Goal: Find specific page/section: Find specific page/section

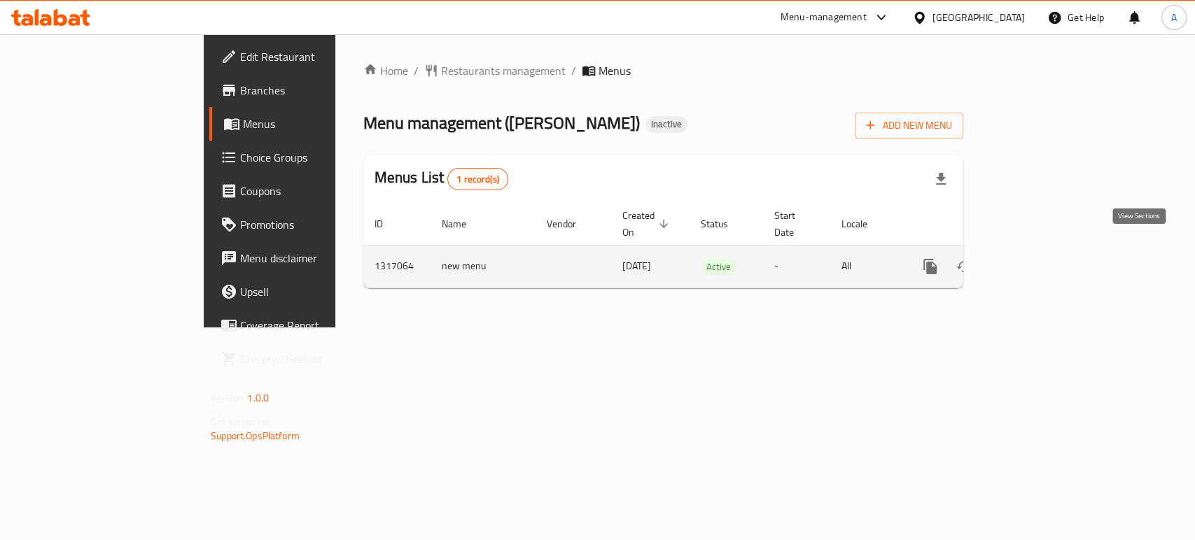
click at [1040, 258] on icon "enhanced table" at bounding box center [1031, 266] width 17 height 17
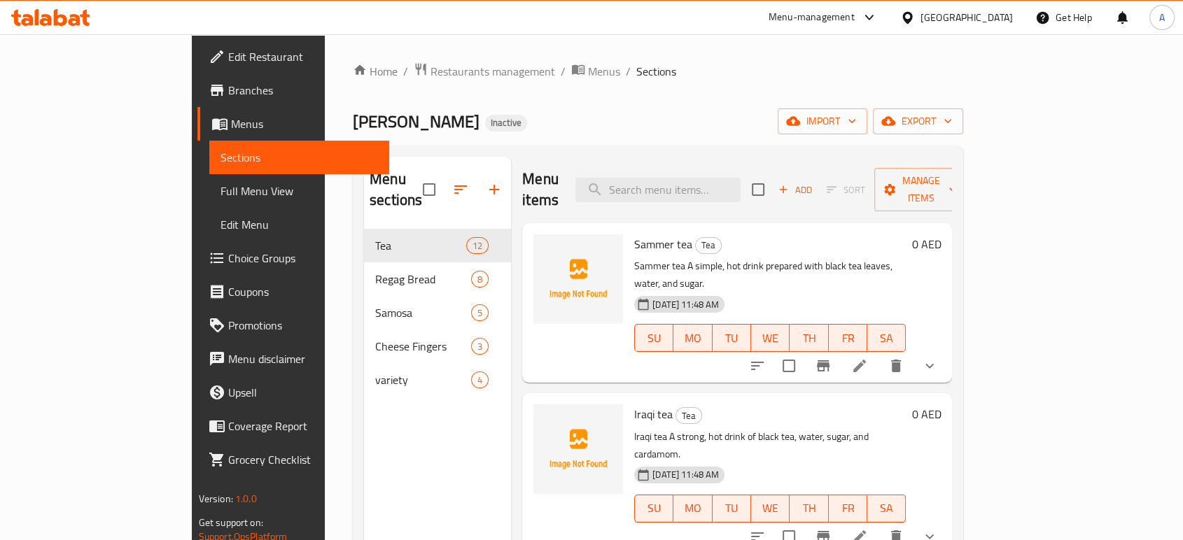
click at [221, 188] on span "Full Menu View" at bounding box center [300, 191] width 158 height 17
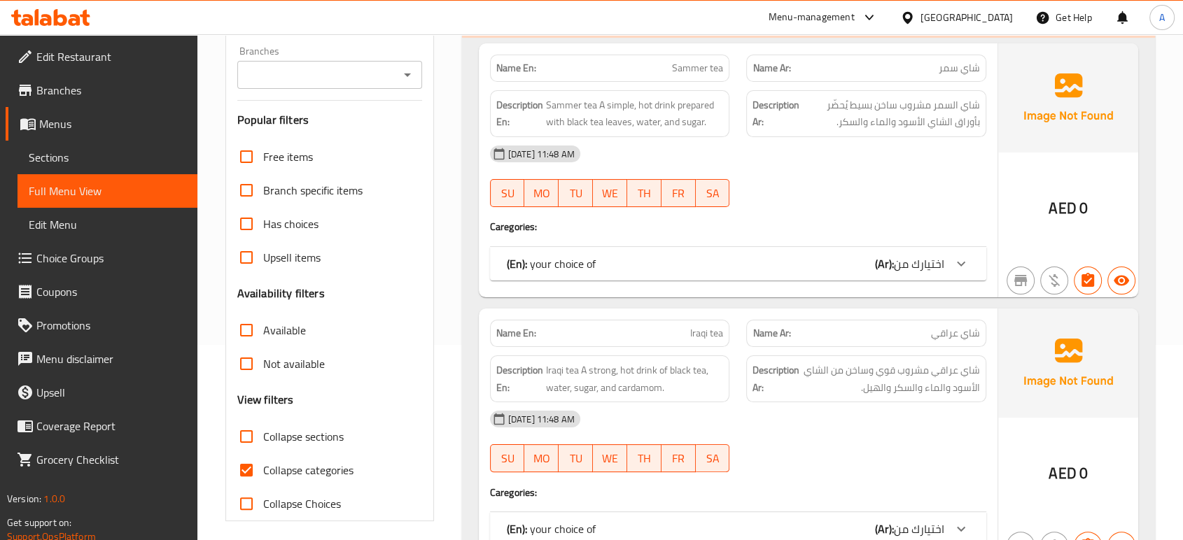
scroll to position [196, 0]
click at [291, 477] on span "Collapse categories" at bounding box center [308, 469] width 90 height 17
click at [263, 477] on input "Collapse categories" at bounding box center [247, 470] width 34 height 34
checkbox input "false"
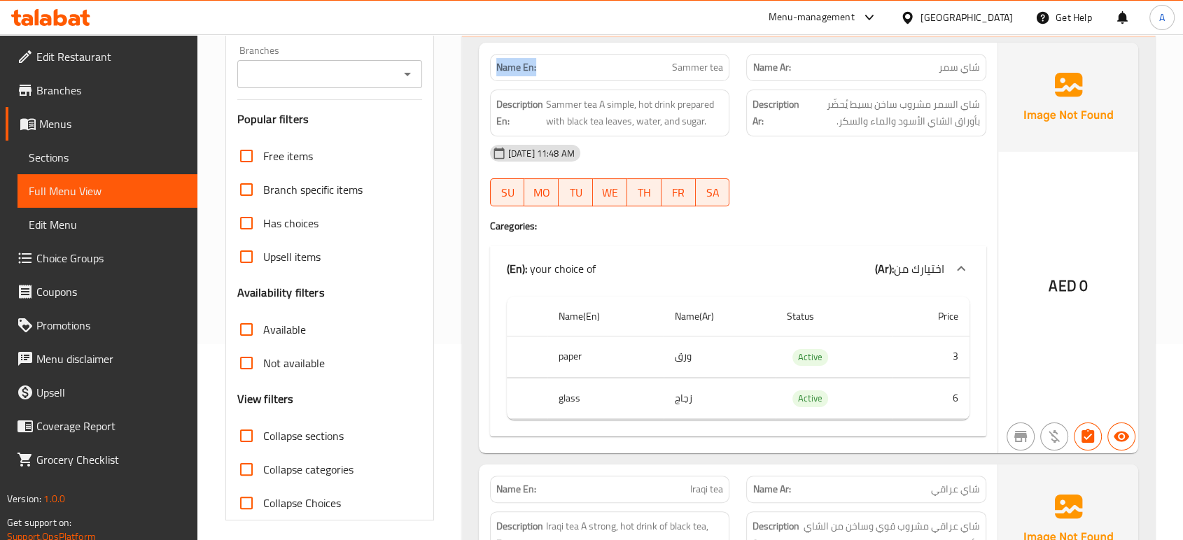
drag, startPoint x: 549, startPoint y: 64, endPoint x: 487, endPoint y: 56, distance: 62.9
click at [487, 56] on div "Name En: Sammer tea" at bounding box center [610, 68] width 257 height 44
copy strong "Name En:"
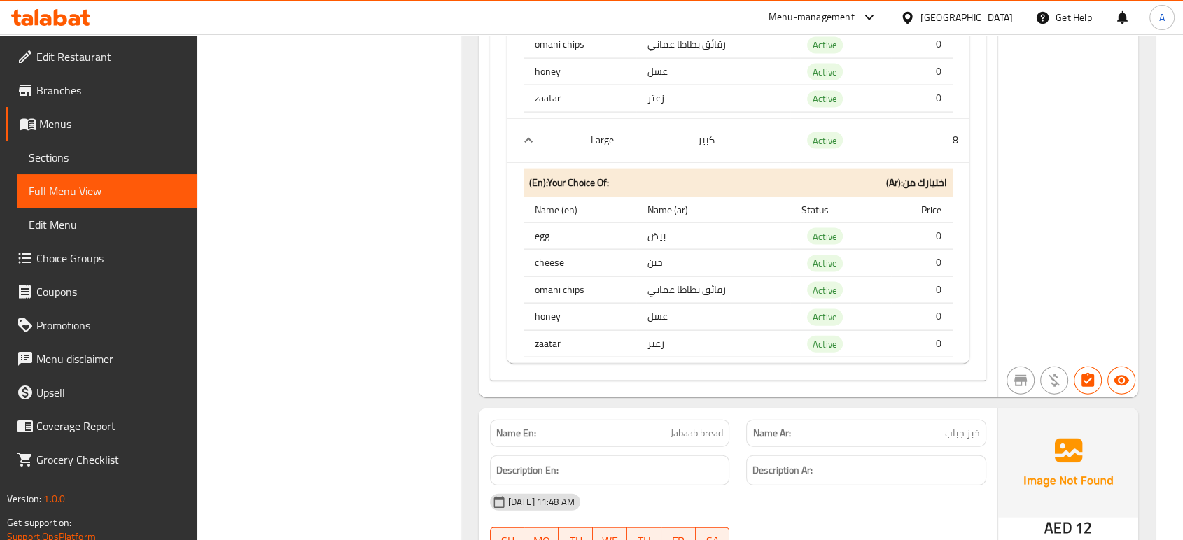
scroll to position [8399, 0]
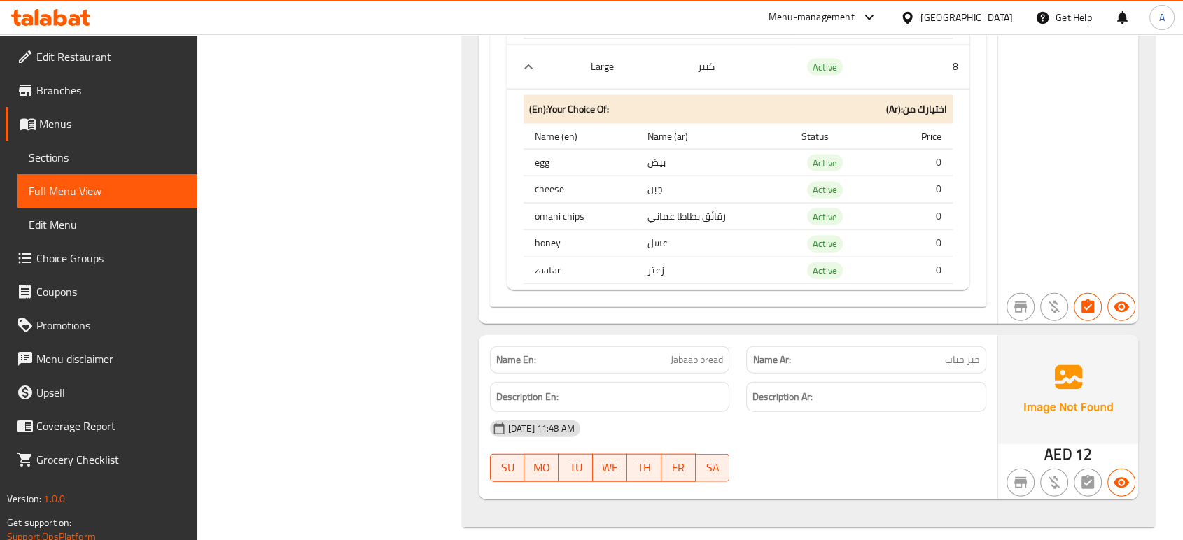
click at [823, 265] on td "Active" at bounding box center [840, 270] width 101 height 27
click at [830, 263] on span "Active" at bounding box center [825, 271] width 36 height 16
copy span "Active"
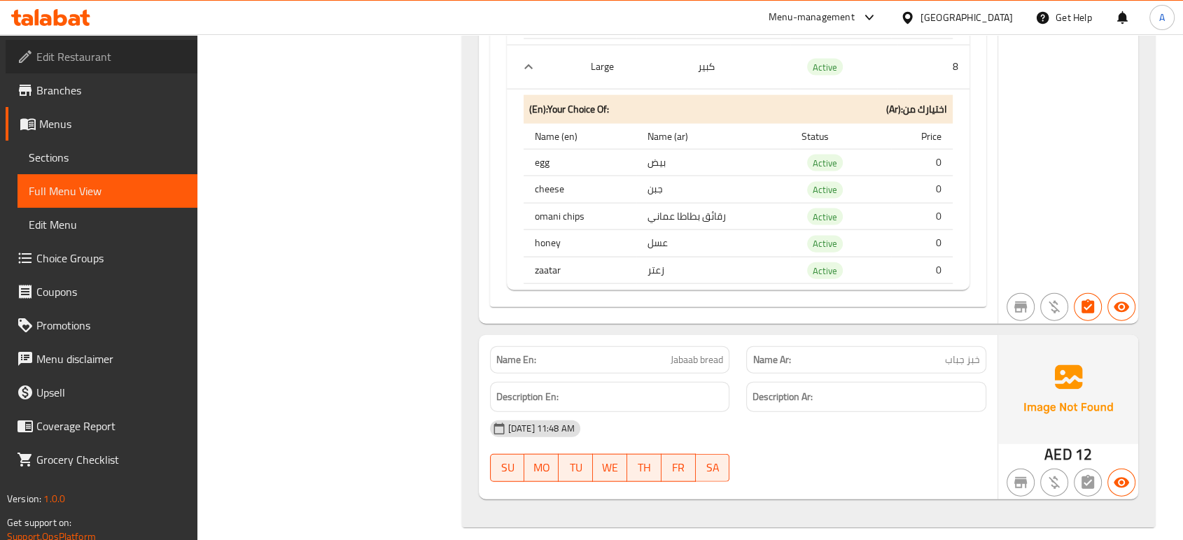
click at [112, 62] on span "Edit Restaurant" at bounding box center [111, 56] width 150 height 17
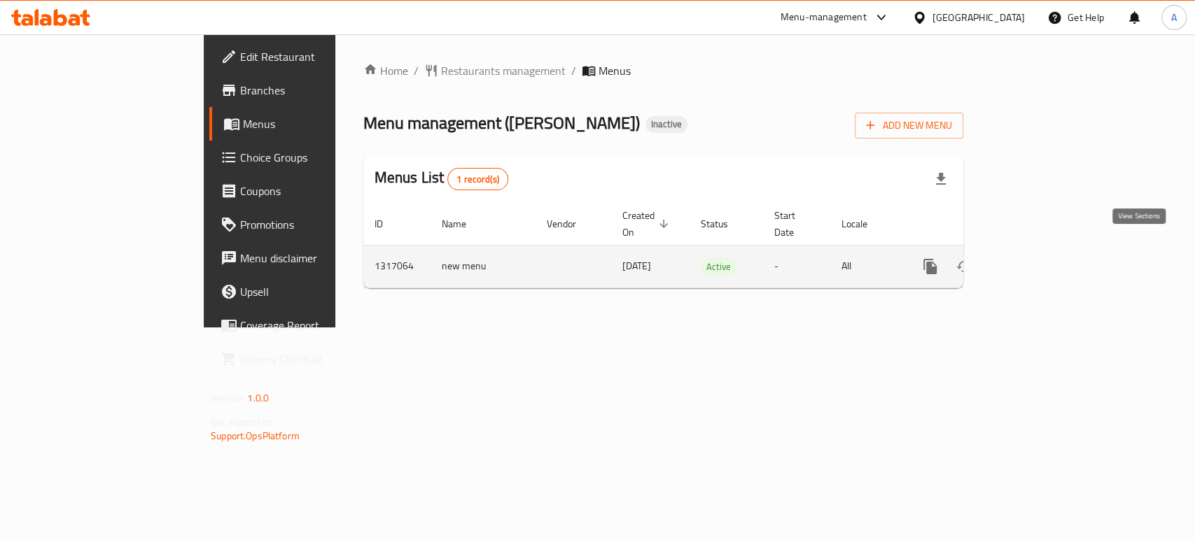
click at [1038, 260] on icon "enhanced table" at bounding box center [1031, 266] width 13 height 13
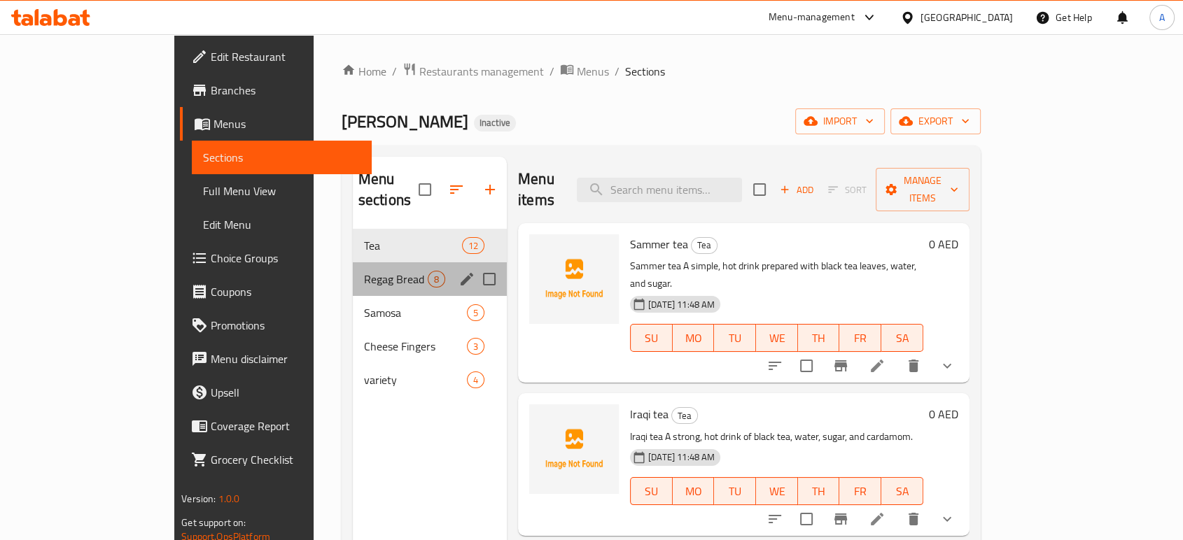
click at [353, 263] on div "Regag Bread 8" at bounding box center [430, 280] width 154 height 34
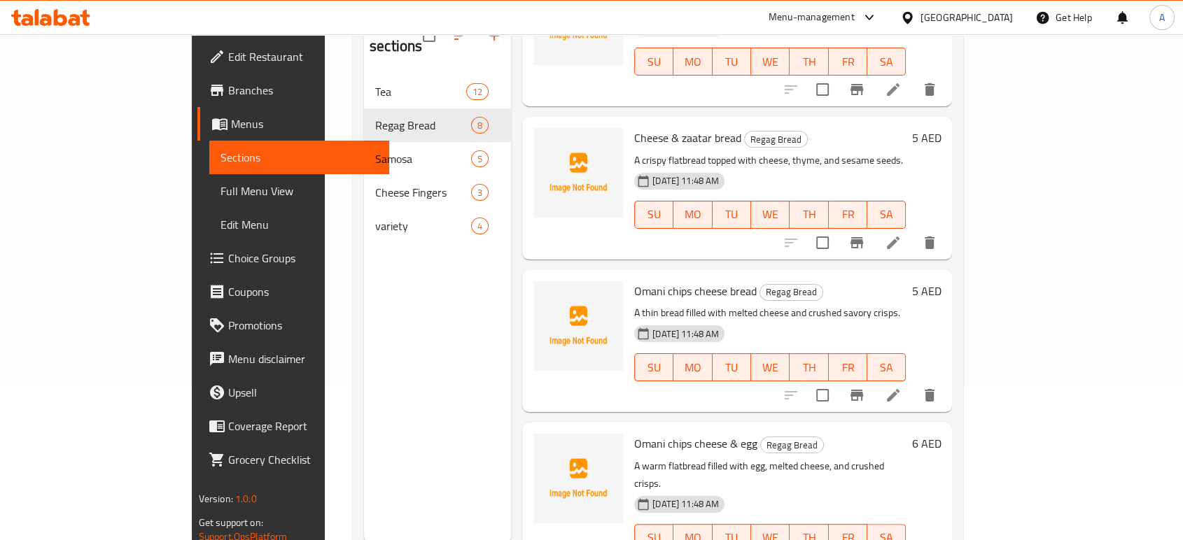
scroll to position [155, 0]
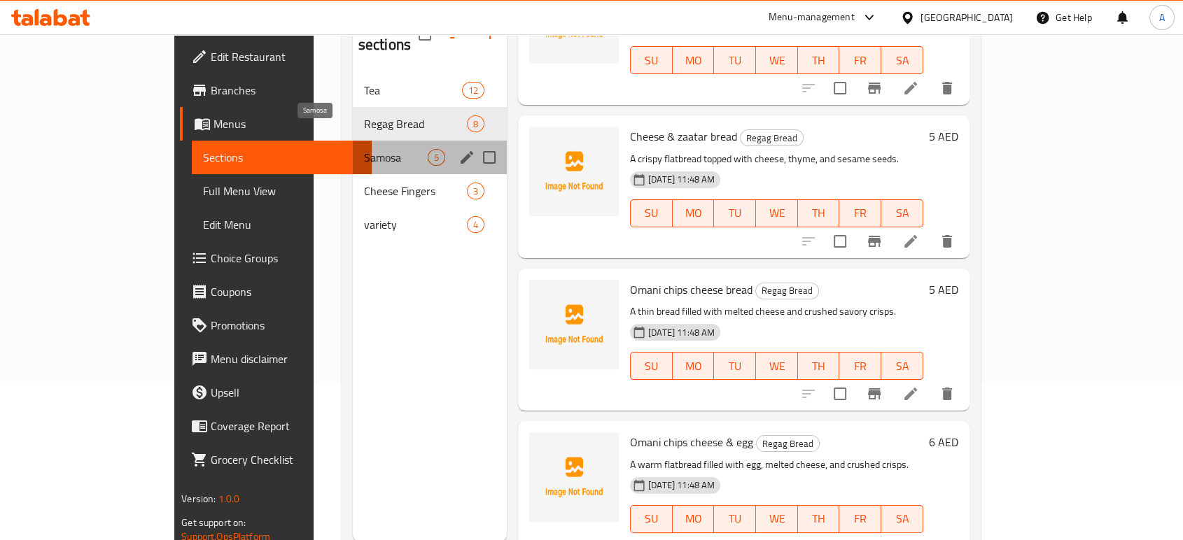
click at [364, 149] on span "Samosa" at bounding box center [396, 157] width 64 height 17
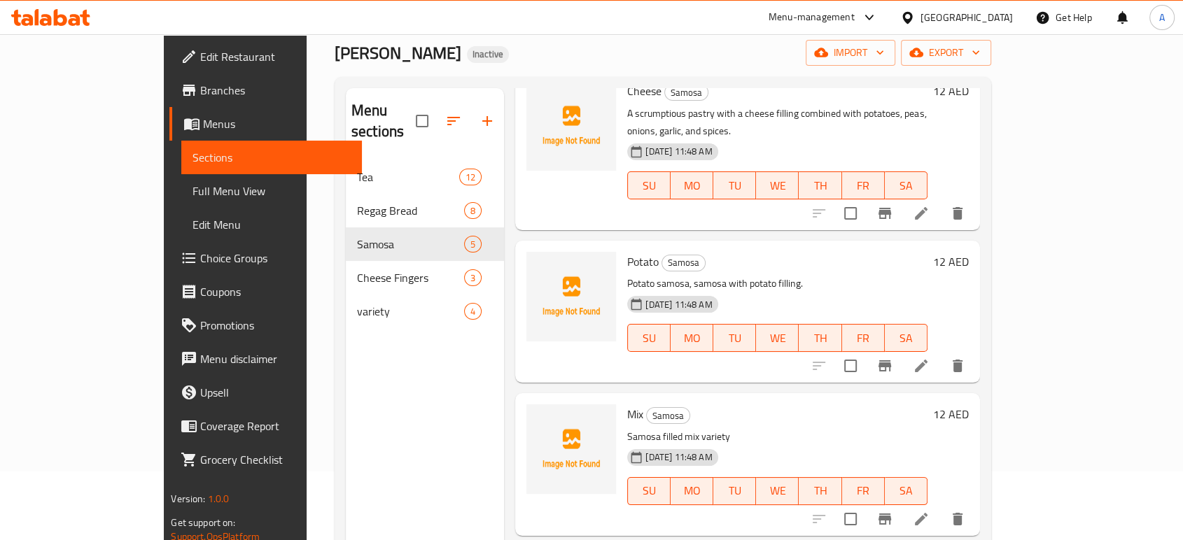
scroll to position [196, 0]
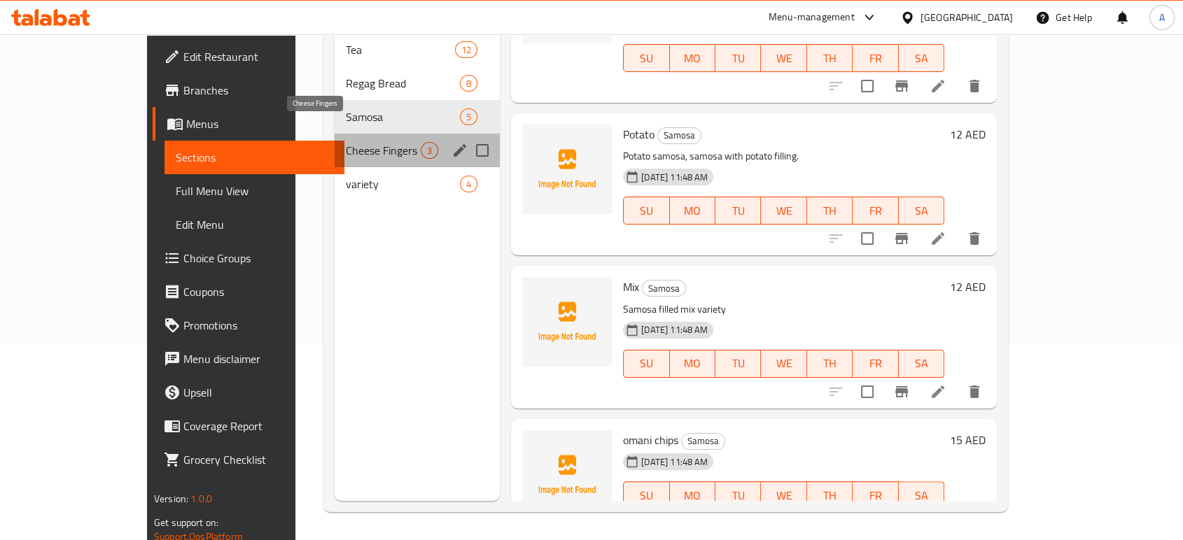
click at [346, 142] on span "Cheese Fingers" at bounding box center [383, 150] width 75 height 17
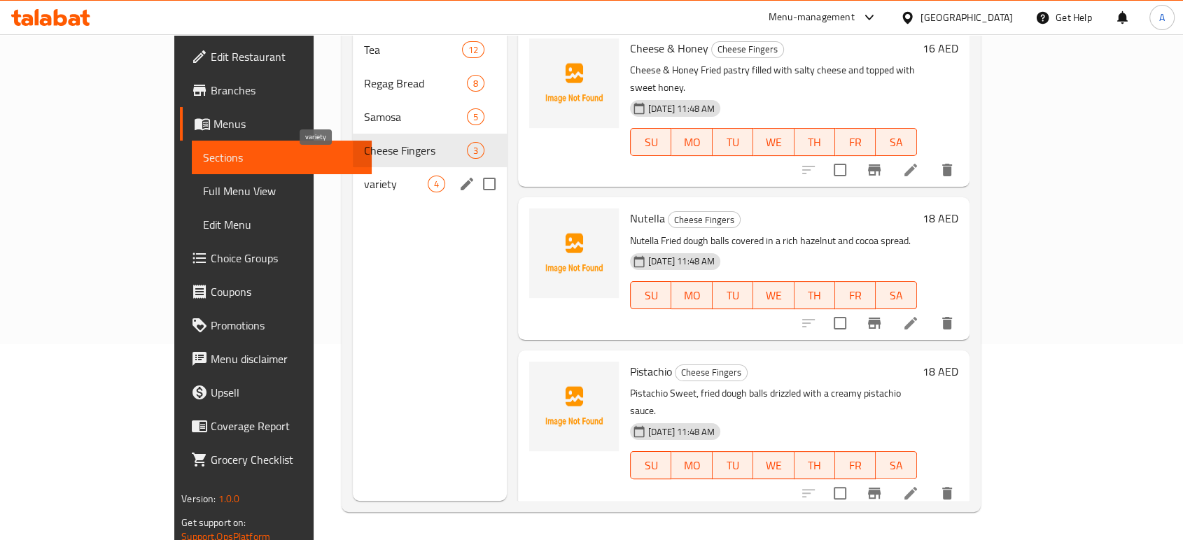
click at [364, 176] on span "variety" at bounding box center [396, 184] width 64 height 17
